Goal: Task Accomplishment & Management: Manage account settings

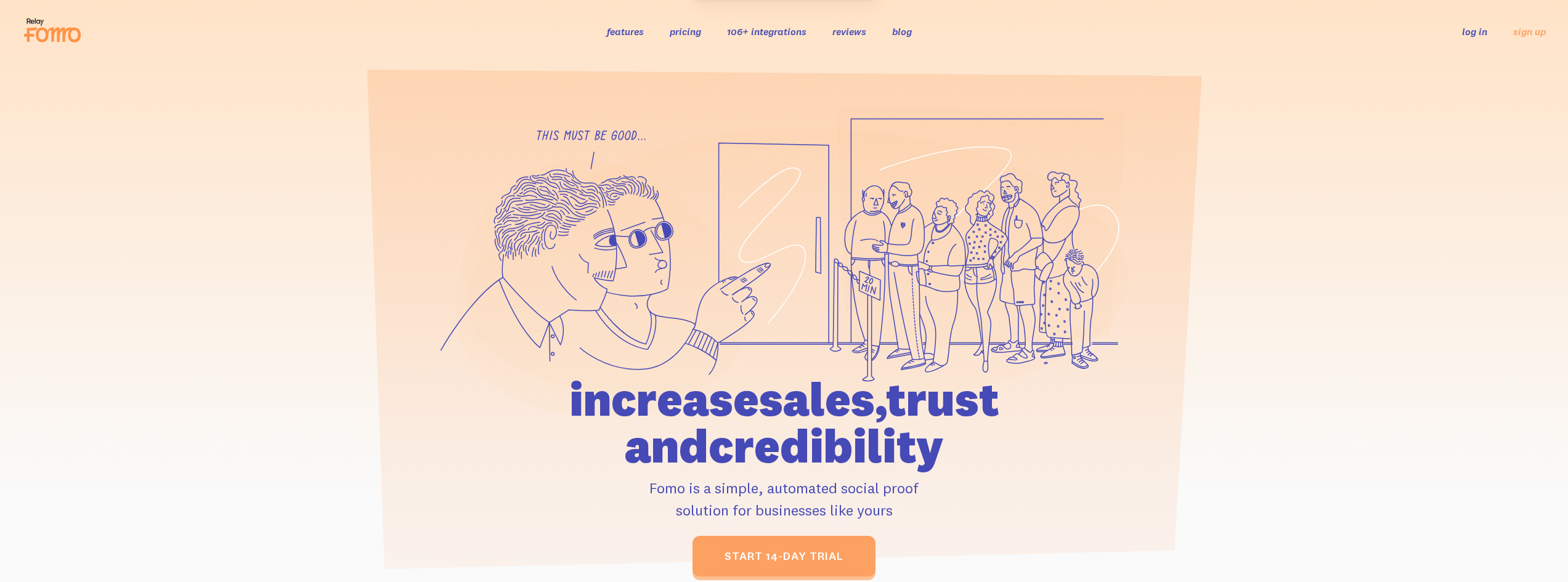
click at [1477, 35] on link "log in" at bounding box center [1474, 30] width 25 height 12
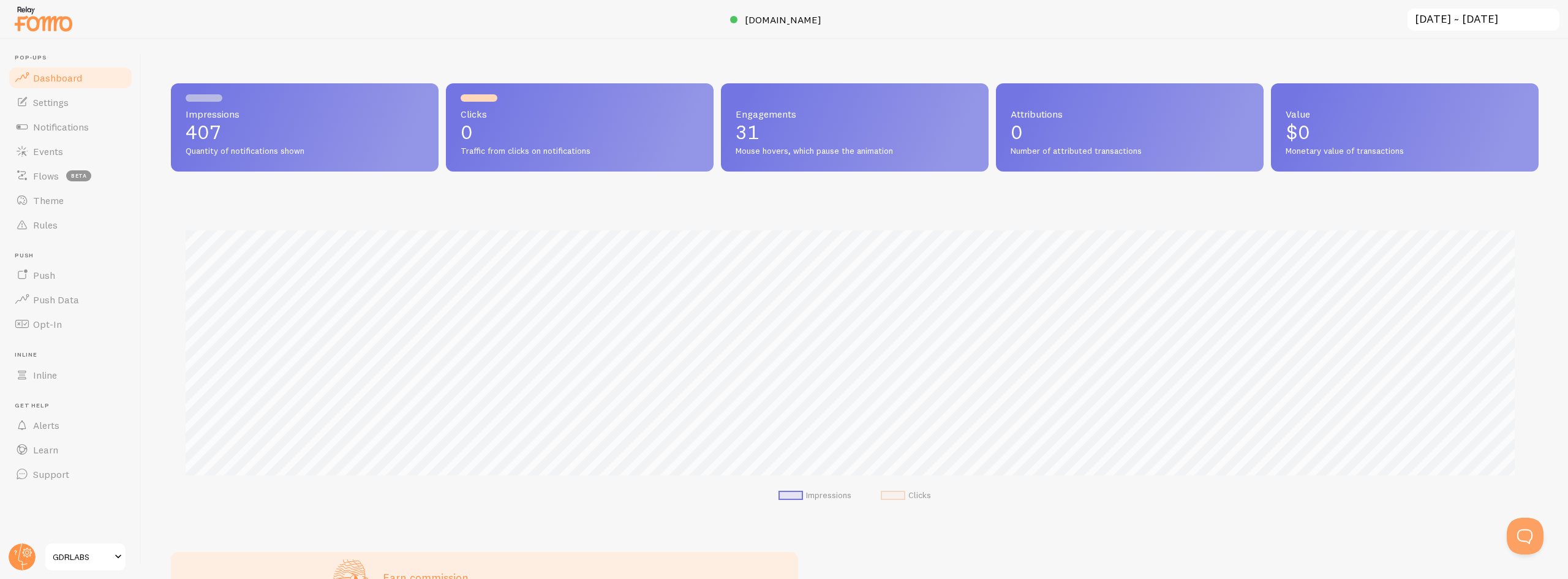
scroll to position [322, 1358]
click at [46, 126] on span "Notifications" at bounding box center [60, 126] width 56 height 12
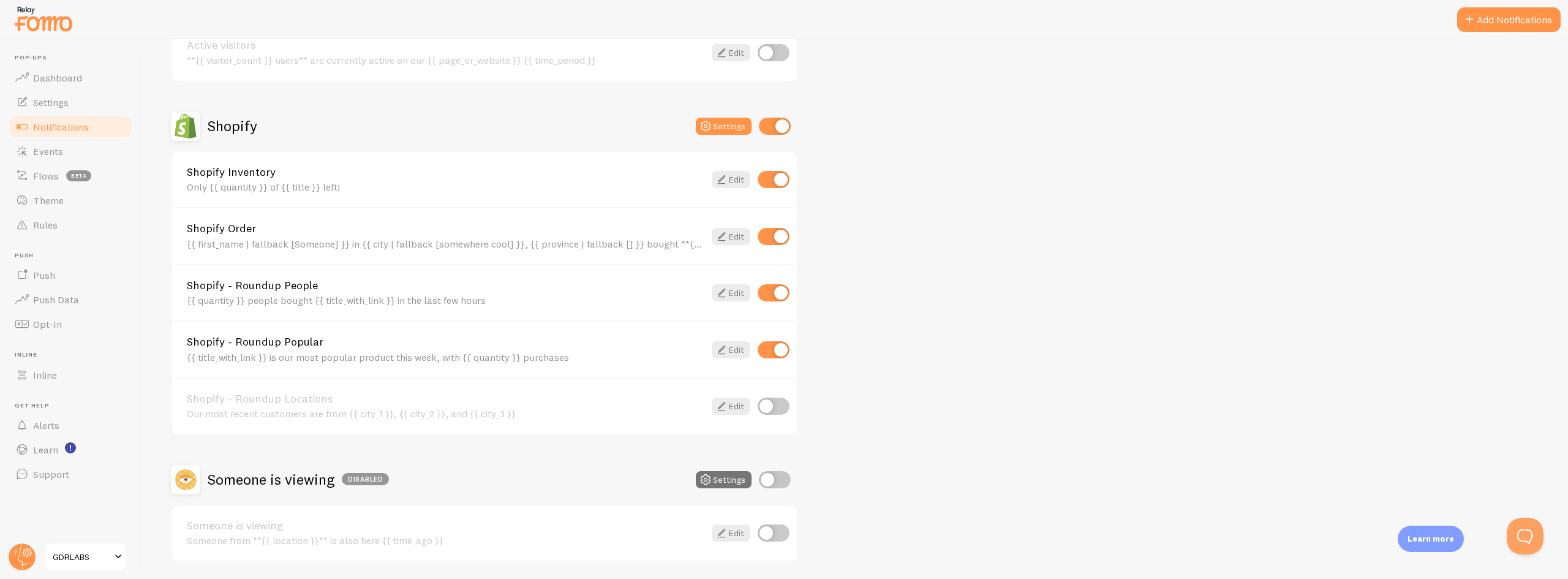
scroll to position [368, 0]
click at [724, 127] on button "Settings" at bounding box center [723, 125] width 56 height 17
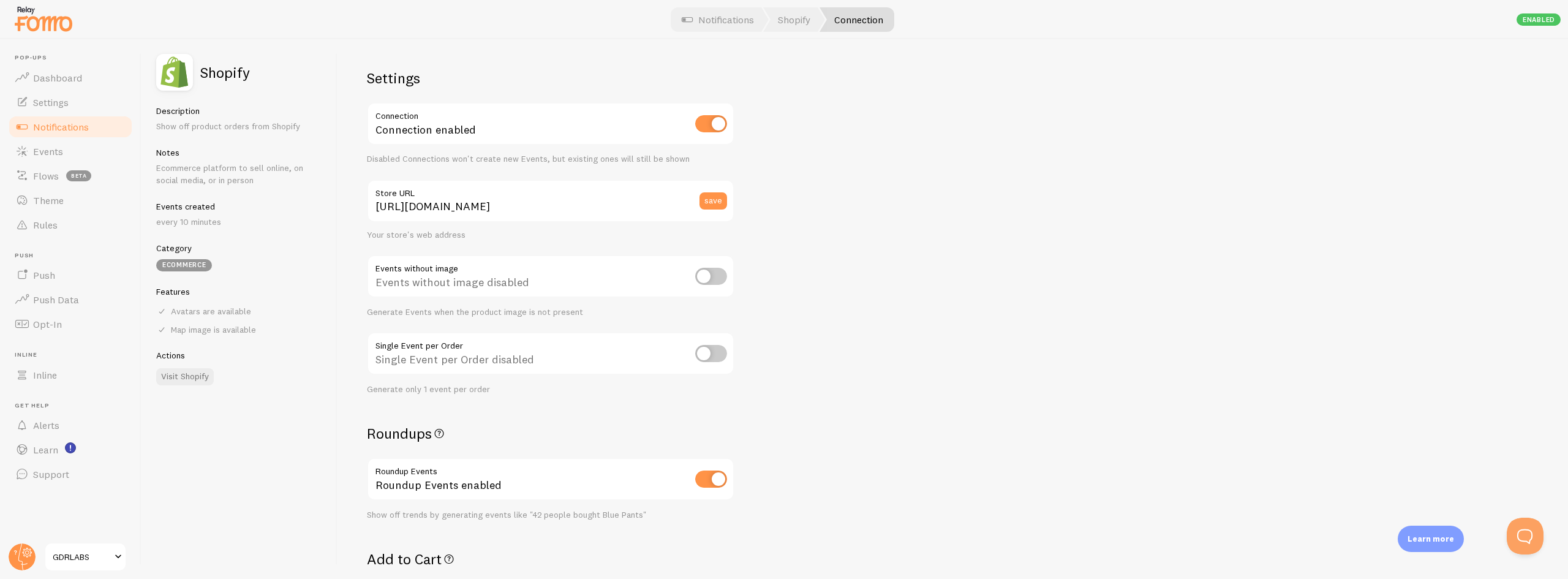
click at [45, 129] on span "Notifications" at bounding box center [60, 126] width 56 height 12
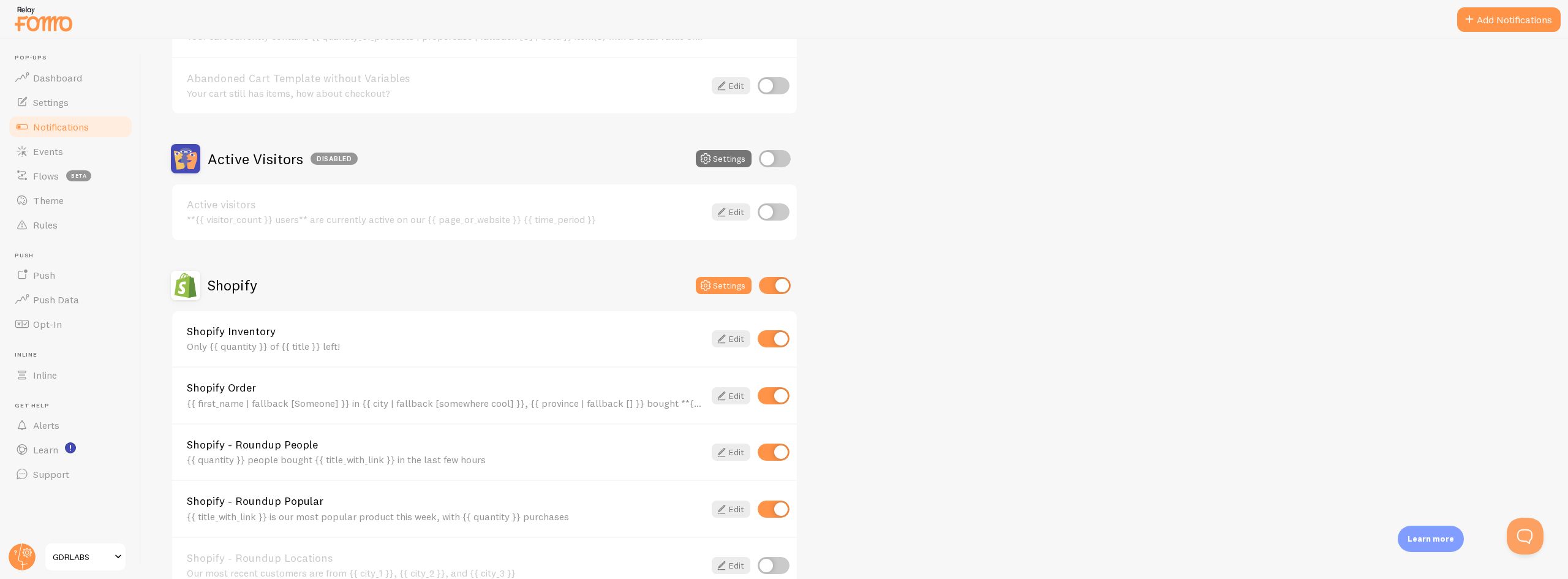
scroll to position [307, 0]
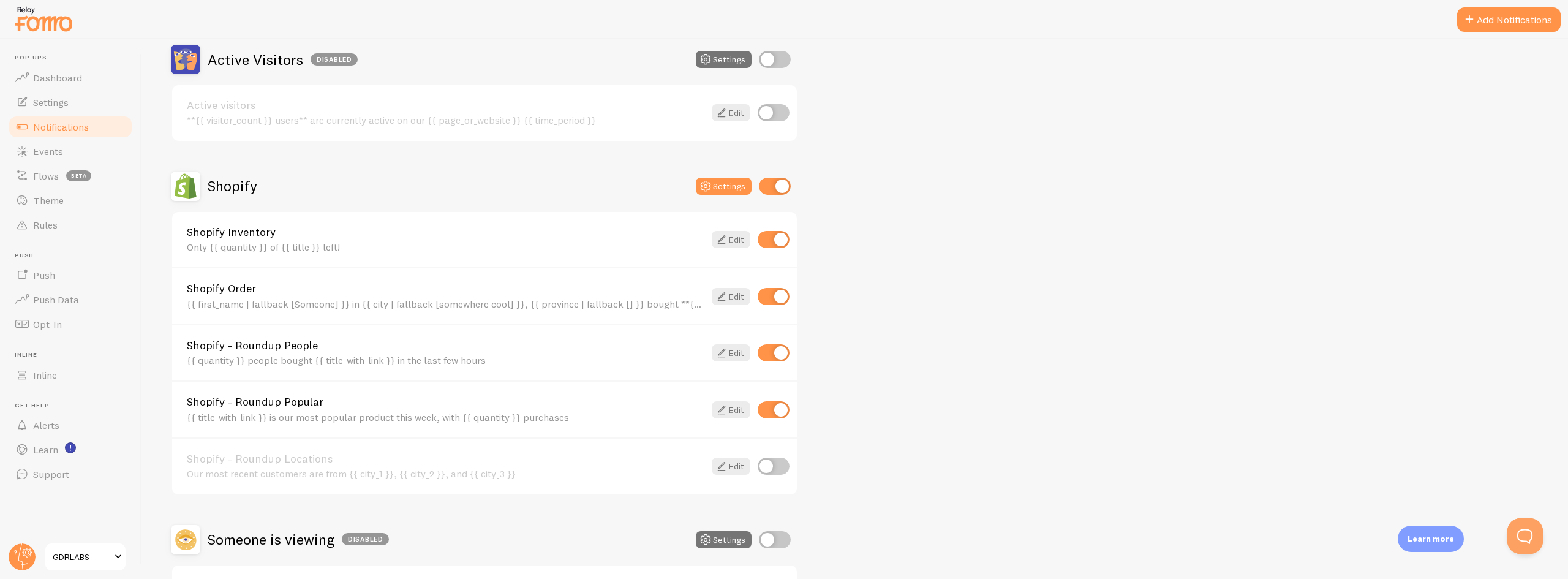
click at [761, 413] on input "checkbox" at bounding box center [773, 410] width 32 height 17
checkbox input "false"
click at [765, 237] on input "checkbox" at bounding box center [773, 239] width 32 height 17
checkbox input "false"
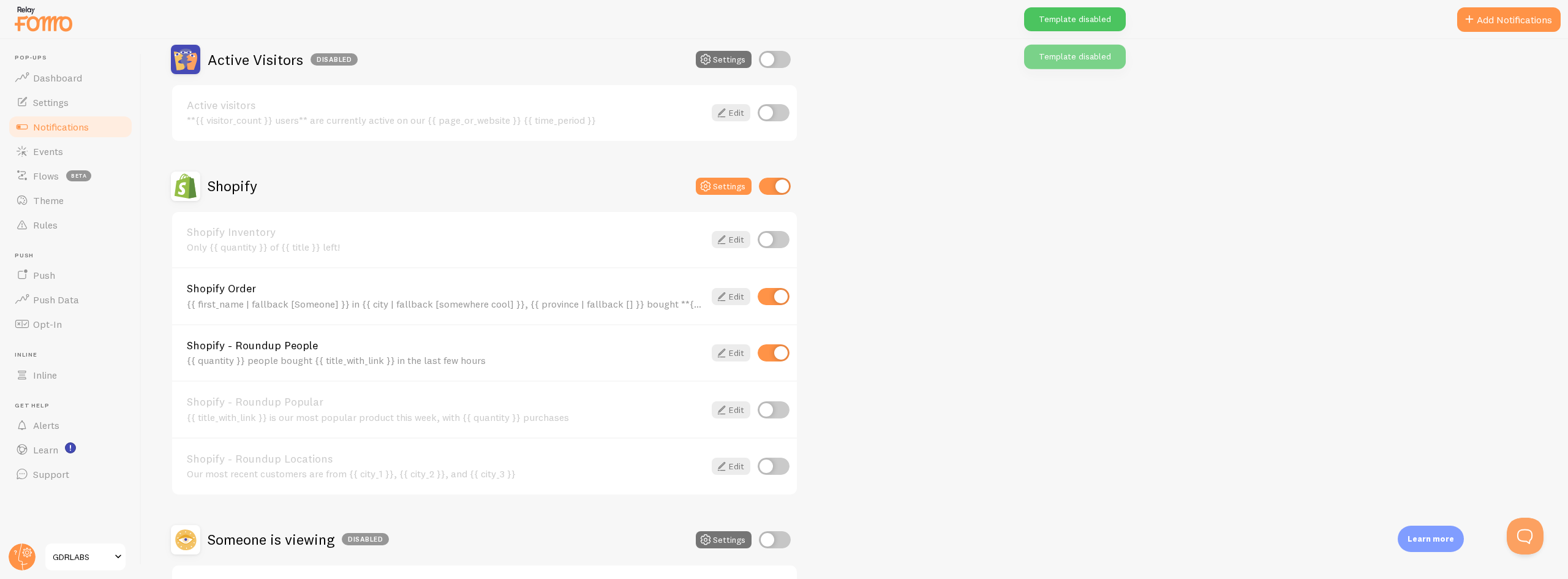
click at [768, 294] on input "checkbox" at bounding box center [773, 297] width 32 height 17
checkbox input "false"
click at [1106, 354] on div "Abandoned Cart Disabled Settings Abandoned Cart Template with Variables Your ca…" at bounding box center [855, 242] width 1368 height 761
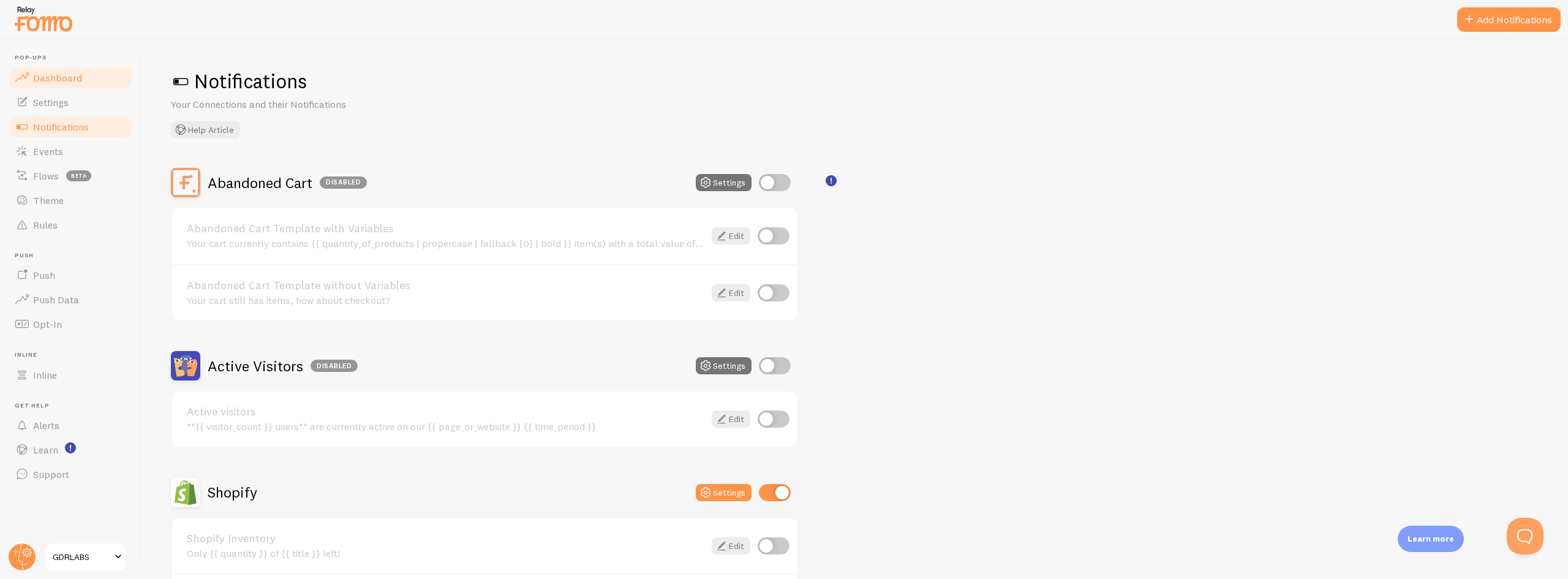
click at [60, 81] on span "Dashboard" at bounding box center [58, 77] width 49 height 12
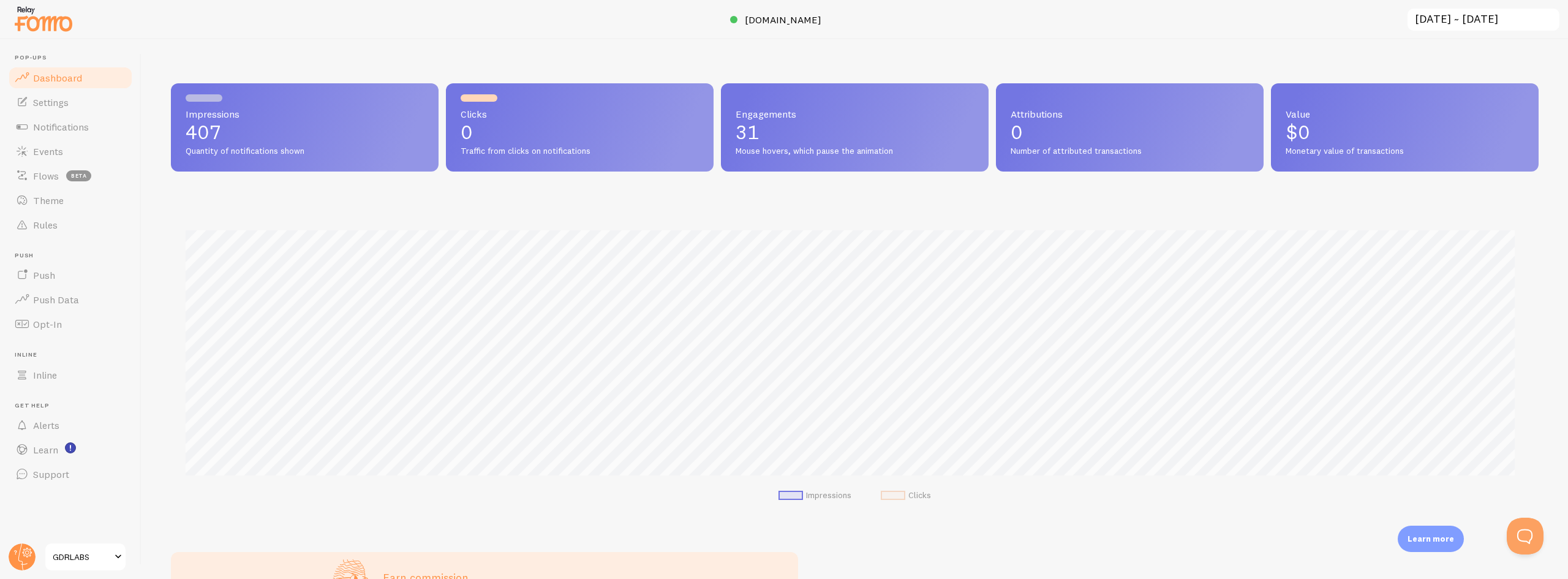
scroll to position [322, 1358]
click at [60, 81] on span "Dashboard" at bounding box center [58, 77] width 49 height 12
click at [38, 150] on span "Events" at bounding box center [48, 151] width 30 height 12
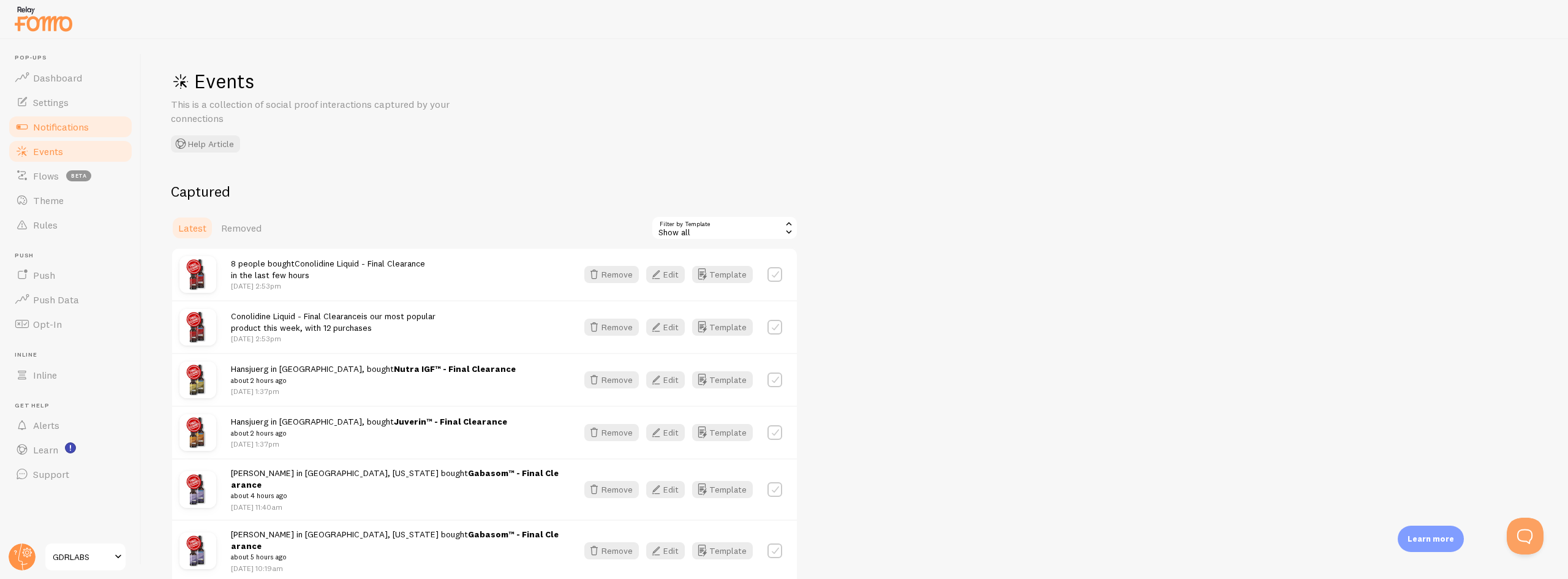
click at [71, 126] on span "Notifications" at bounding box center [60, 126] width 56 height 12
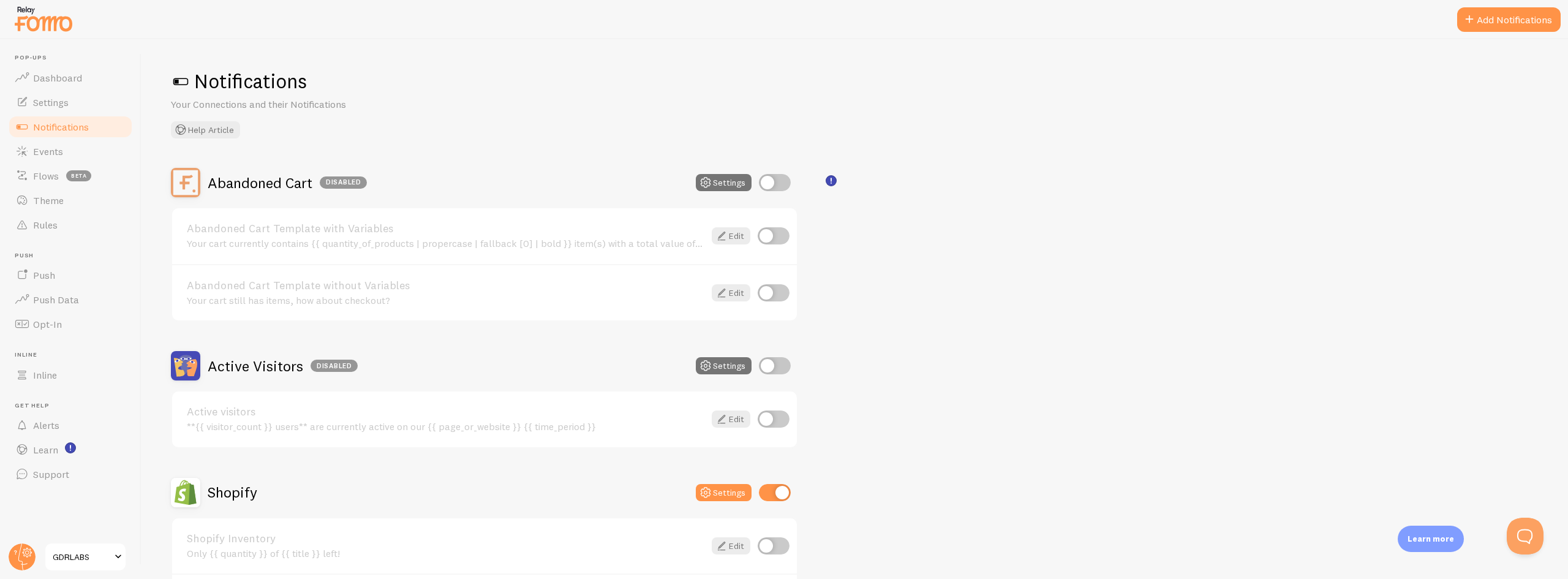
click at [70, 559] on span "GDRLABS" at bounding box center [82, 557] width 59 height 15
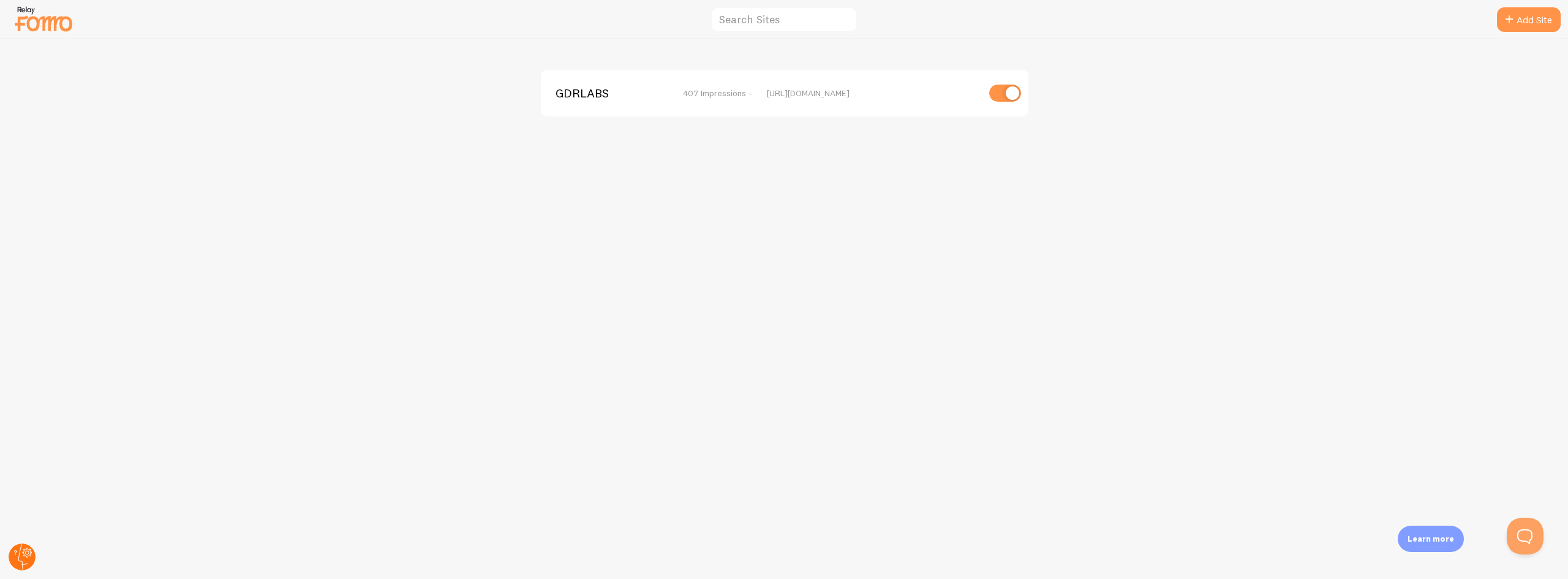
click at [20, 555] on circle at bounding box center [21, 557] width 27 height 27
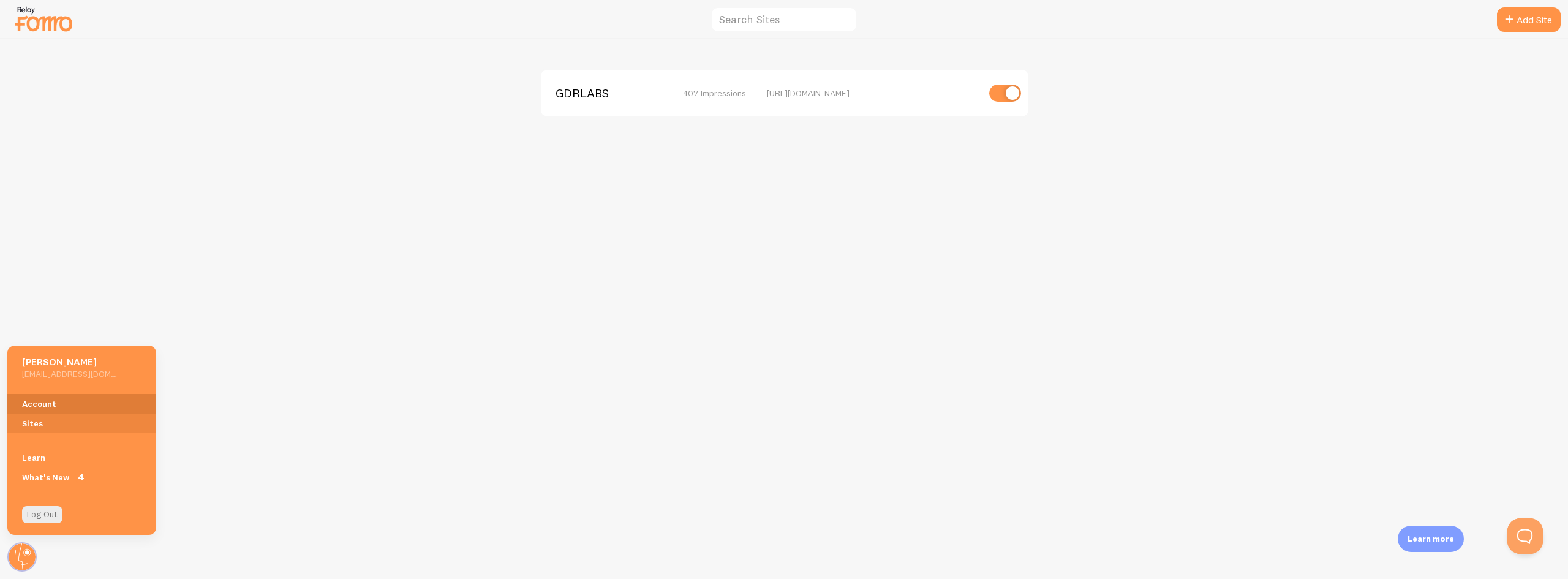
click at [47, 395] on link "Account" at bounding box center [81, 403] width 149 height 19
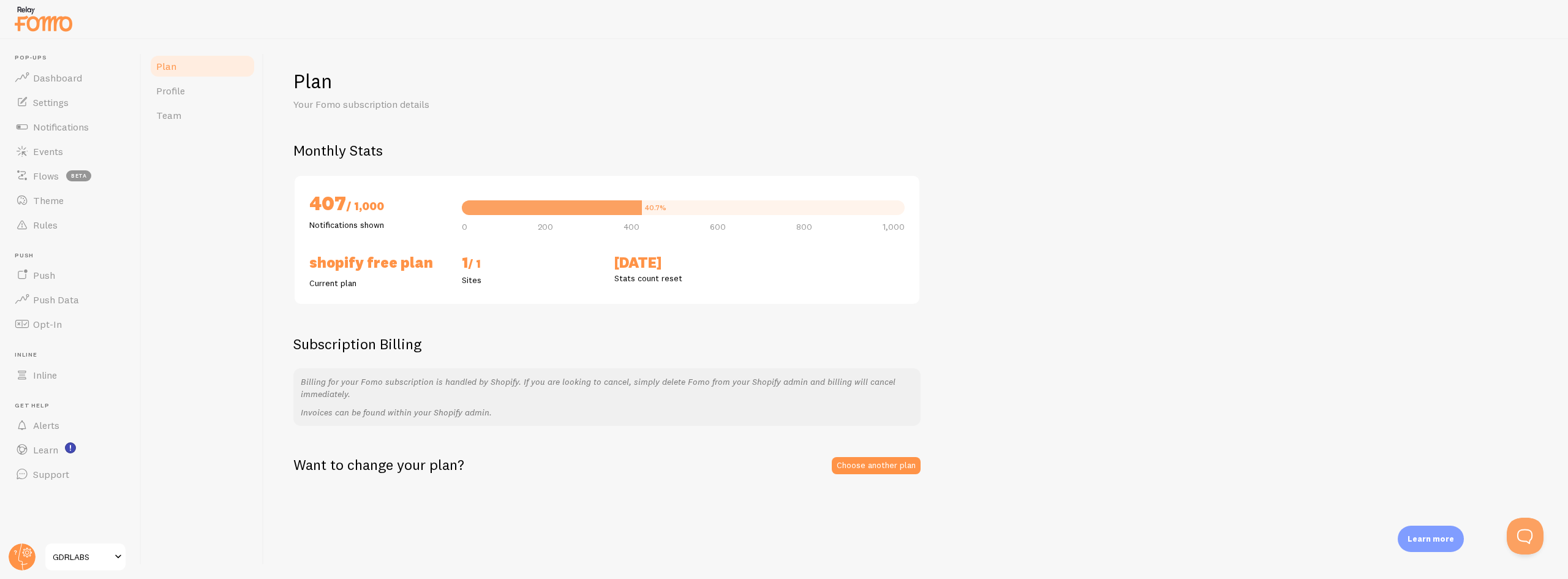
click at [240, 304] on div "Plan Profile Team" at bounding box center [203, 310] width 123 height 541
click at [106, 559] on span "GDRLABS" at bounding box center [82, 557] width 59 height 15
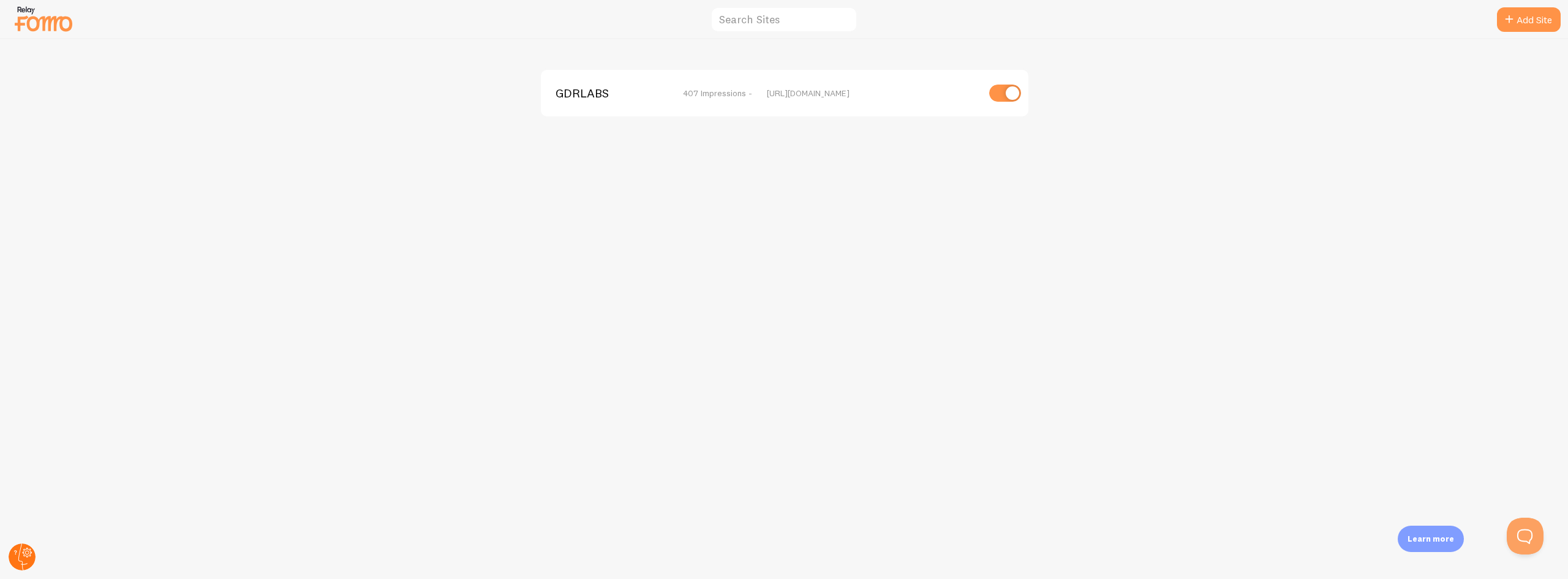
click at [21, 553] on circle at bounding box center [21, 557] width 27 height 27
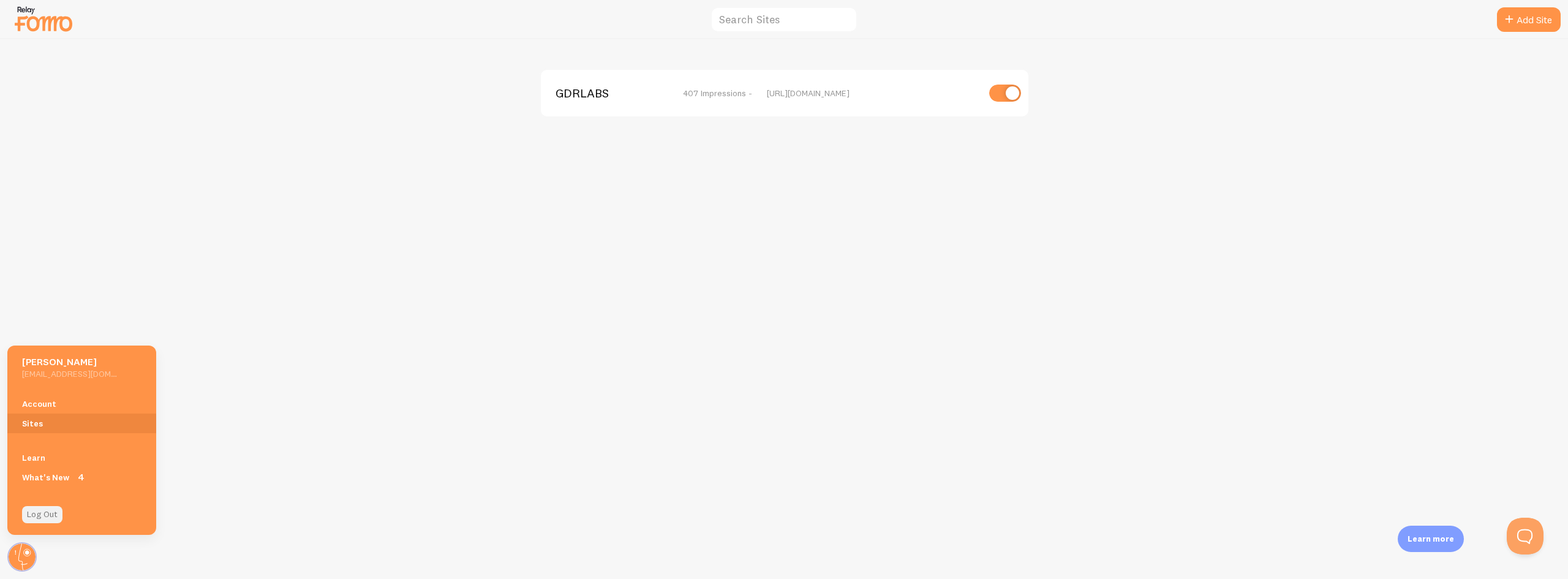
click at [38, 518] on link "Log Out" at bounding box center [42, 515] width 40 height 17
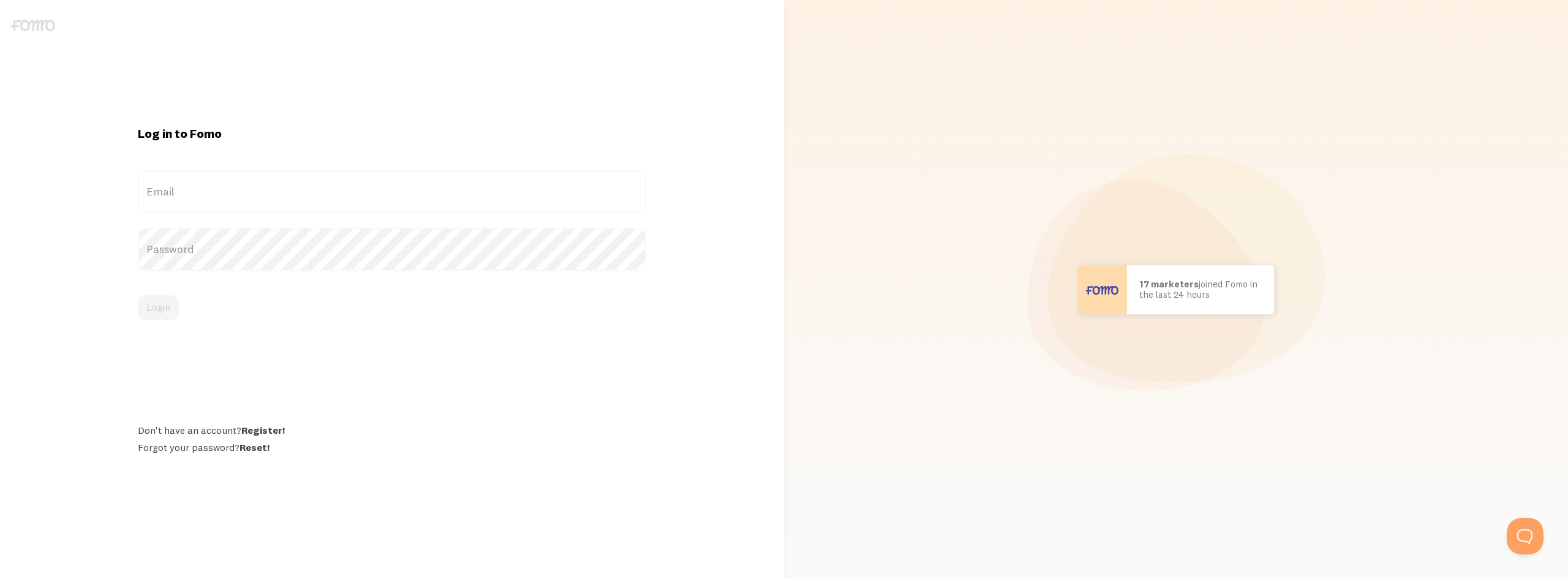
click at [223, 189] on label "Email" at bounding box center [392, 191] width 508 height 43
click at [223, 189] on input "Email" at bounding box center [392, 191] width 508 height 43
paste input "[EMAIL_ADDRESS][DOMAIN_NAME]"
type input "[EMAIL_ADDRESS][DOMAIN_NAME]"
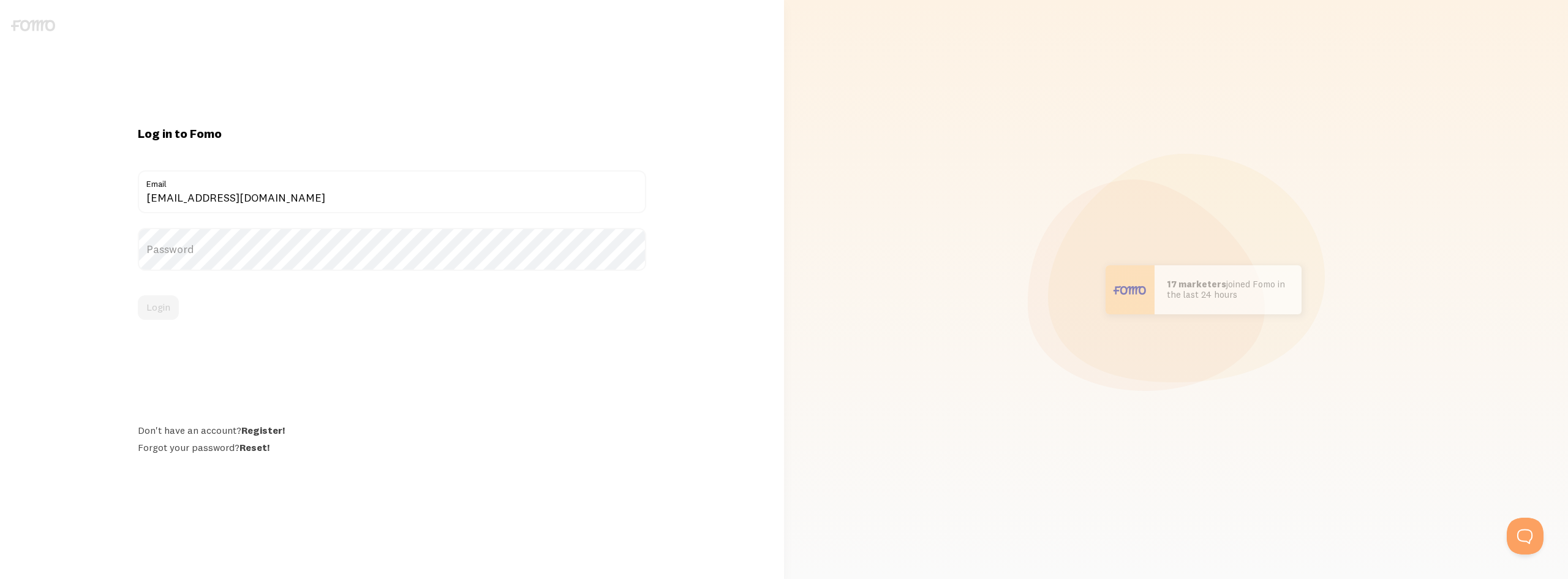
click at [225, 260] on label "Password" at bounding box center [392, 249] width 508 height 43
click at [158, 305] on button "Login" at bounding box center [158, 308] width 41 height 25
